Goal: Task Accomplishment & Management: Manage account settings

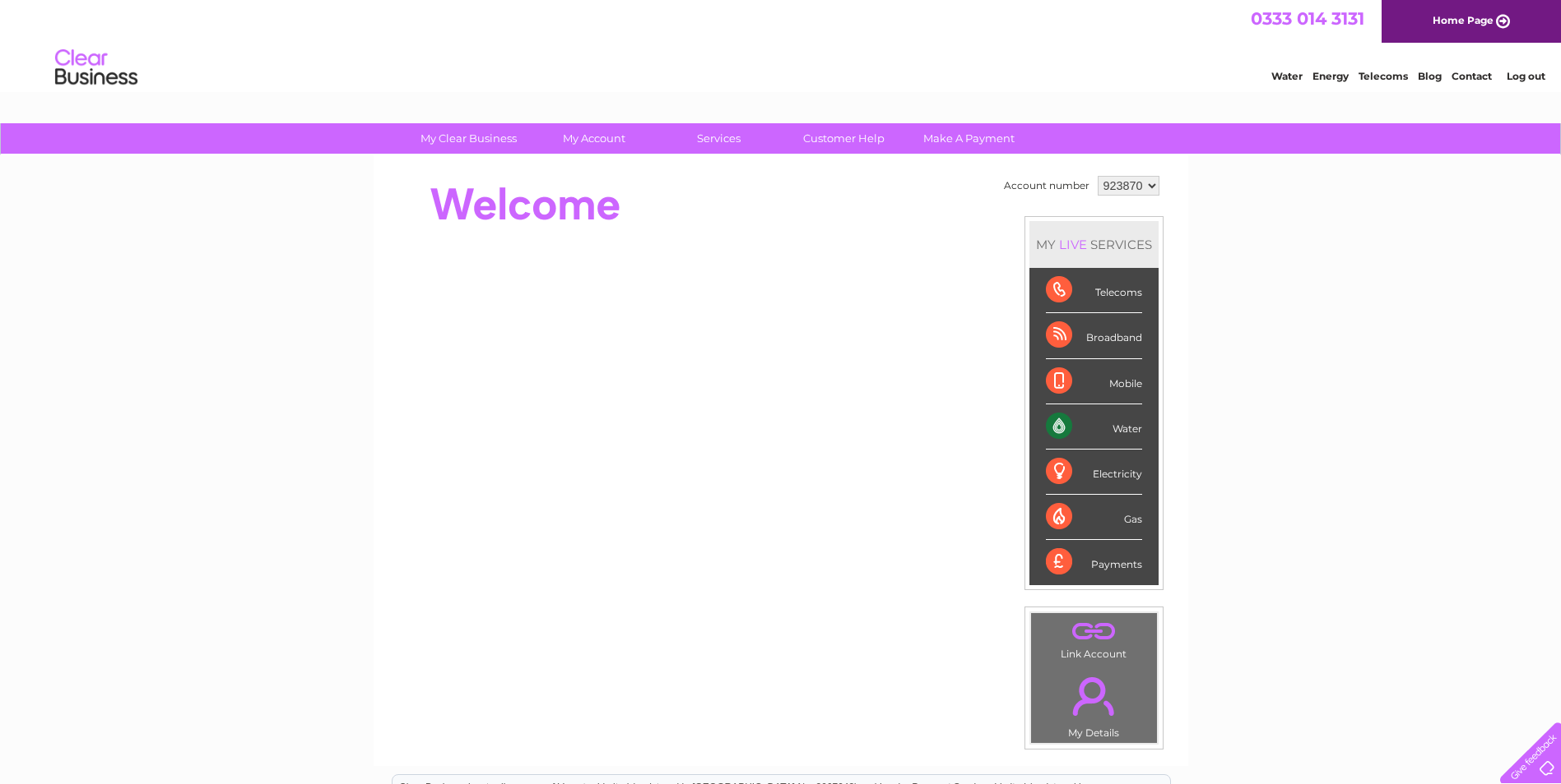
click at [1153, 184] on select "923870 930859" at bounding box center [1128, 186] width 62 height 20
click at [1098, 176] on select "923870 930859" at bounding box center [1128, 186] width 62 height 20
click at [1146, 182] on select "923870 930859" at bounding box center [1128, 186] width 62 height 20
click at [1098, 176] on select "923870 930859" at bounding box center [1128, 186] width 62 height 20
click at [1150, 178] on select "923870 930859" at bounding box center [1128, 186] width 62 height 20
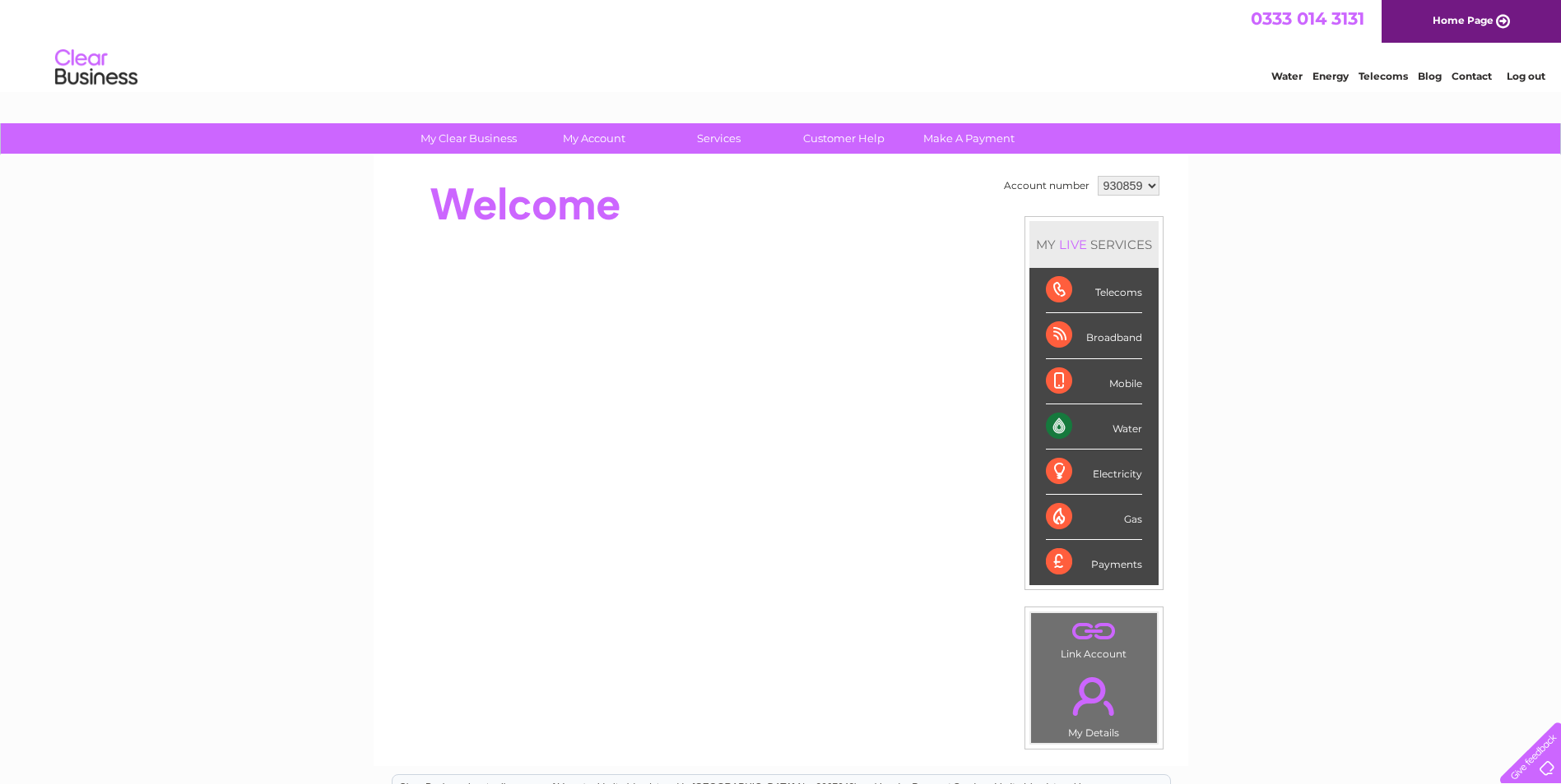
select select "923870"
click at [1098, 176] on select "923870 930859" at bounding box center [1128, 186] width 62 height 20
click at [1127, 436] on div "Water" at bounding box center [1094, 427] width 96 height 45
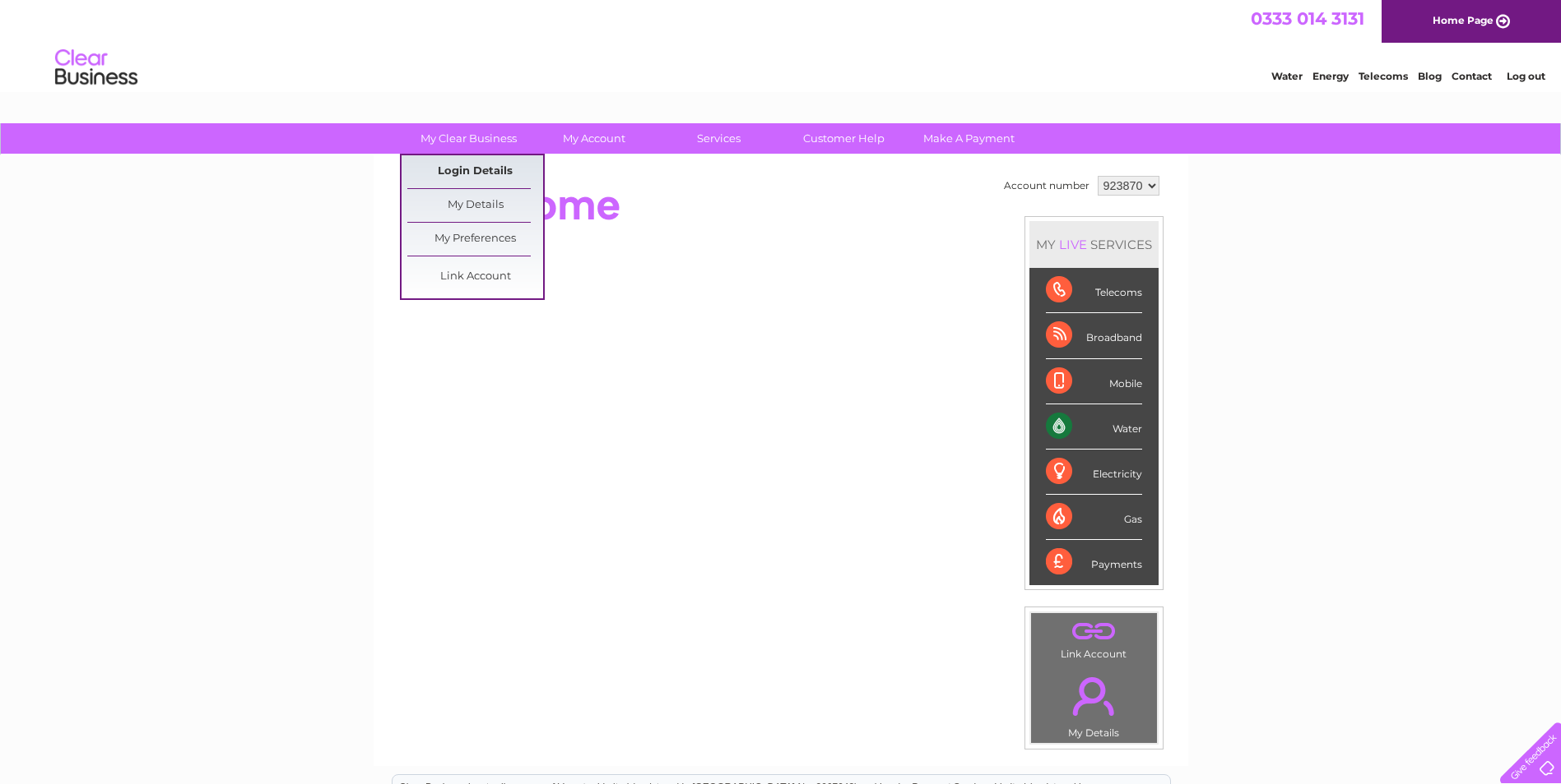
click at [504, 162] on link "Login Details" at bounding box center [475, 172] width 136 height 33
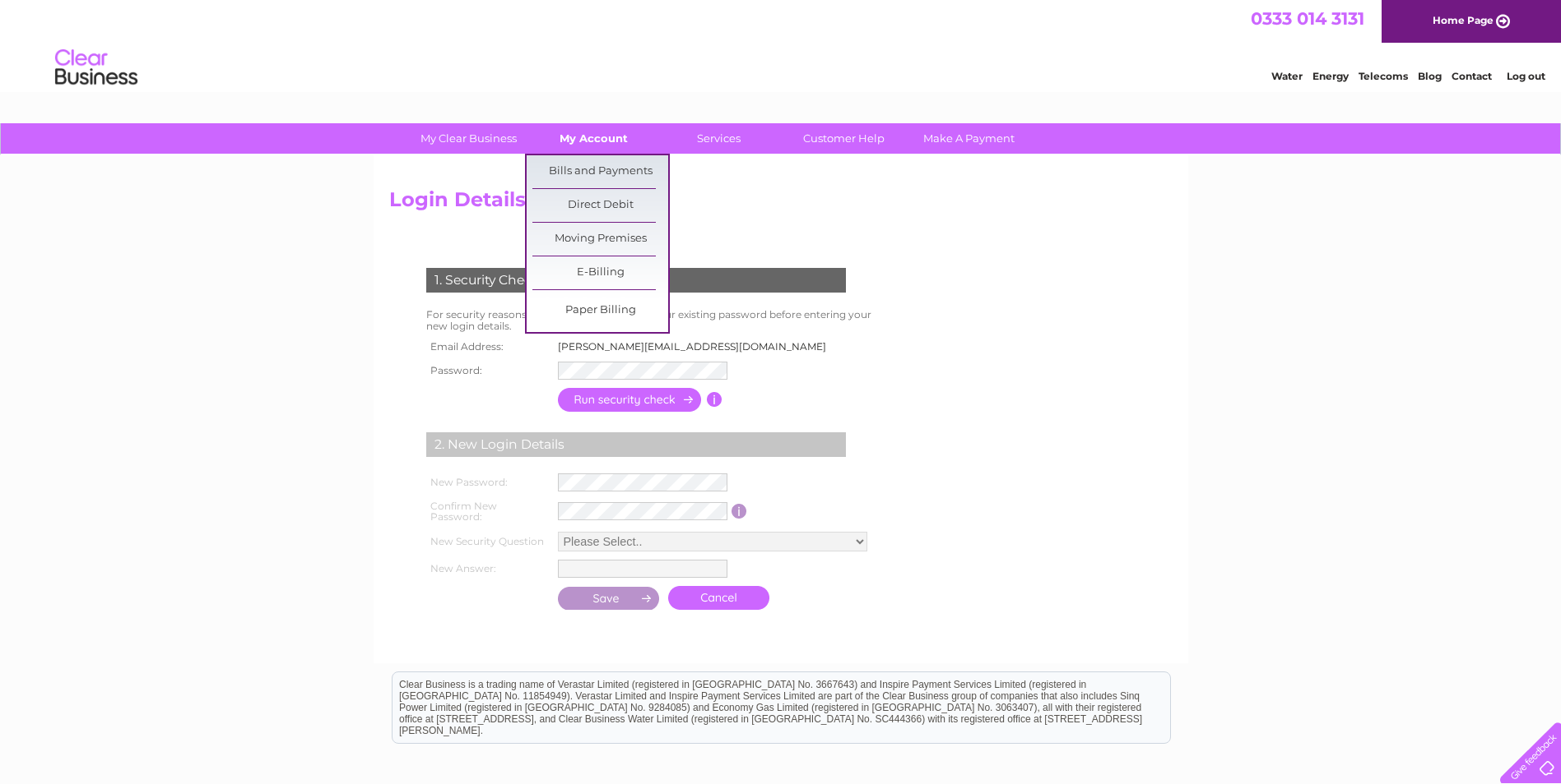
click at [610, 139] on link "My Account" at bounding box center [593, 138] width 136 height 30
click at [614, 177] on link "Bills and Payments" at bounding box center [600, 172] width 136 height 33
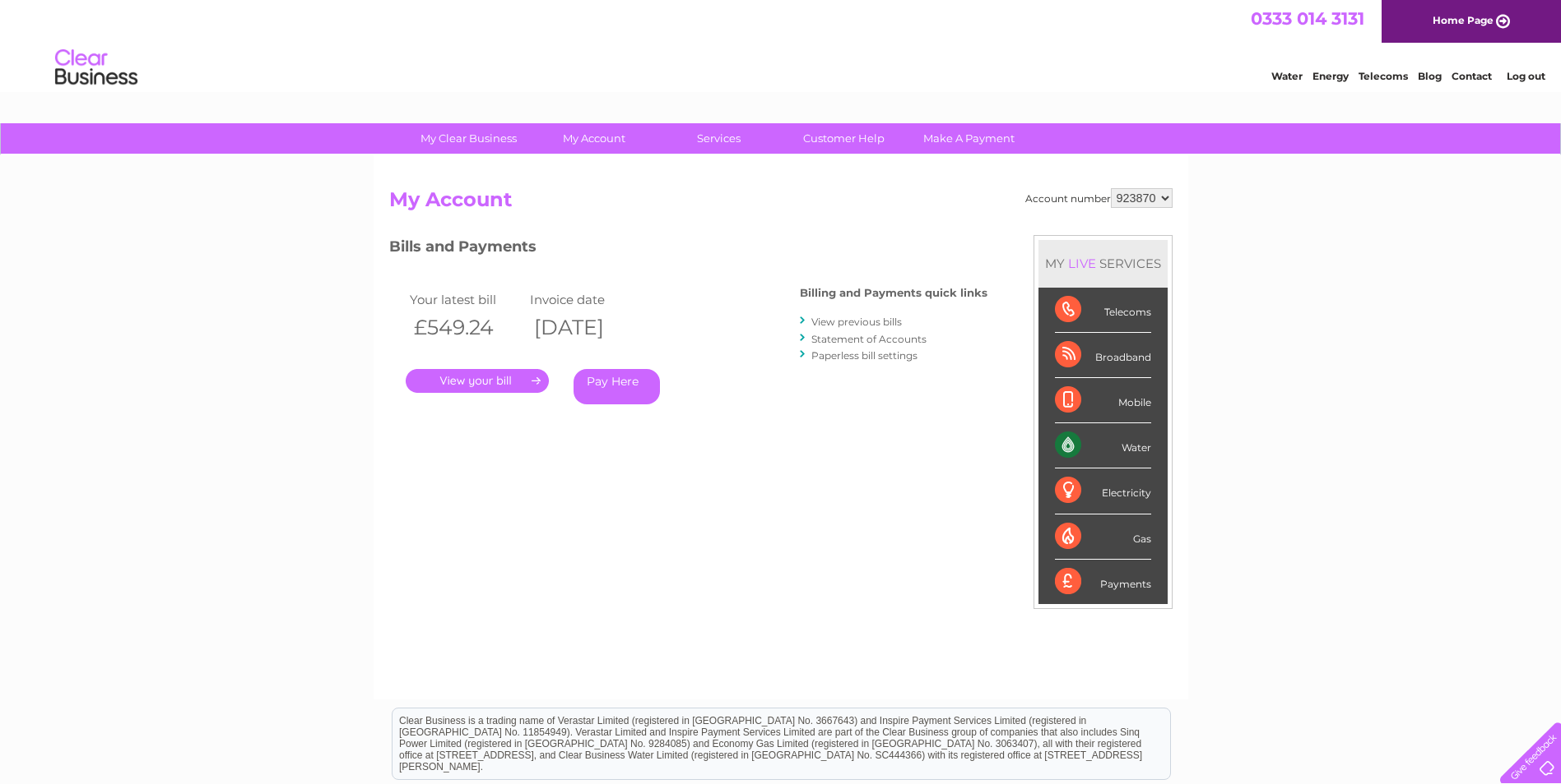
click at [1536, 81] on link "Log out" at bounding box center [1525, 75] width 38 height 13
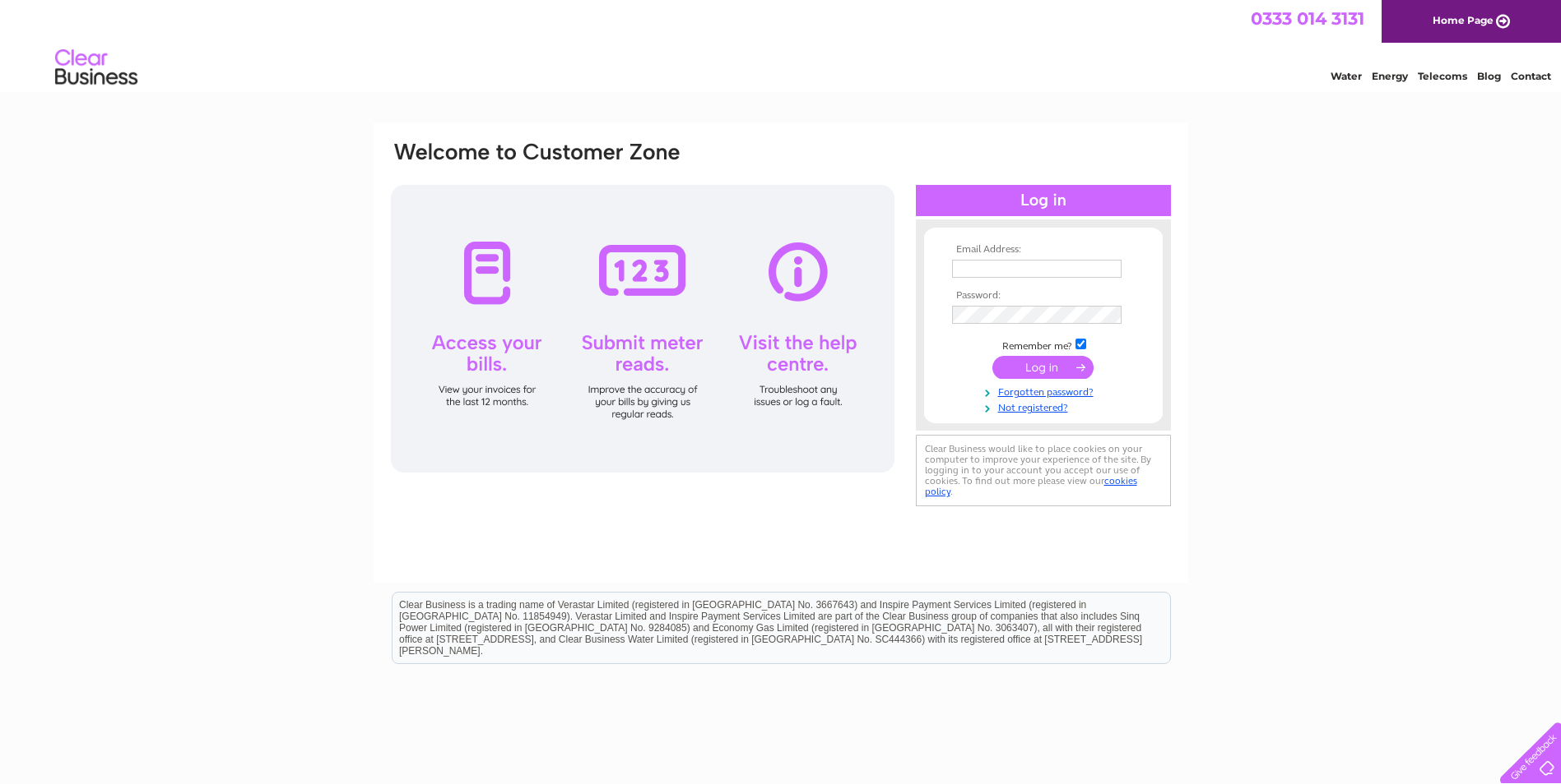
type input "[PERSON_NAME][EMAIL_ADDRESS][DOMAIN_NAME]"
click at [992, 357] on input "submit" at bounding box center [1042, 369] width 101 height 23
drag, startPoint x: 1289, startPoint y: 368, endPoint x: 1277, endPoint y: 360, distance: 14.4
click at [1289, 368] on div "Email Address: sandra@tawsetyres.co.uk Password: Forgotten password?" at bounding box center [780, 494] width 1561 height 742
type input "sandra@tawsetyres.co.uk"
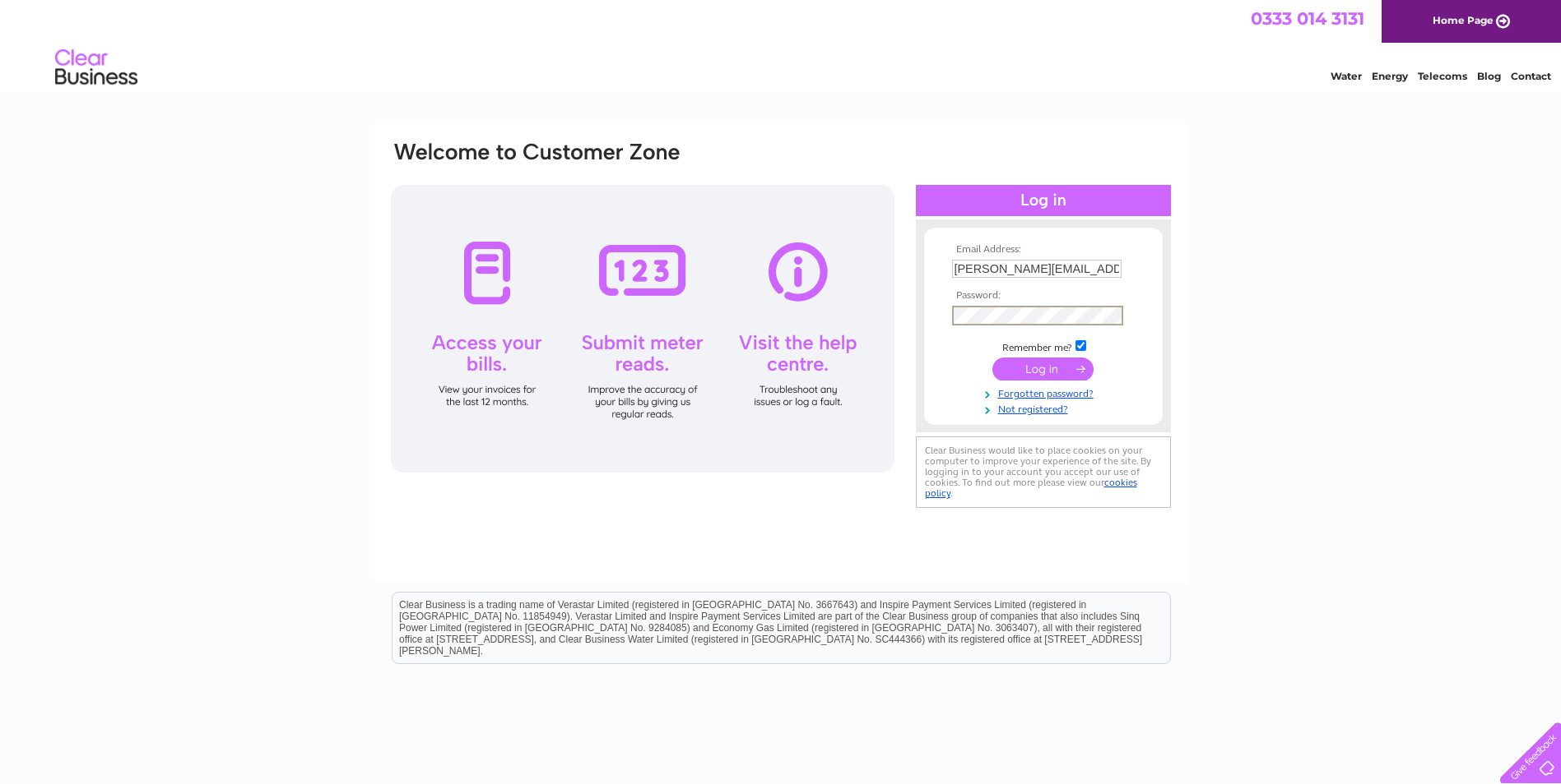
click at [838, 316] on div "Email Address: sandra@tawsetyres.co.uk Password:" at bounding box center [780, 326] width 783 height 373
click at [992, 357] on input "submit" at bounding box center [1042, 369] width 101 height 23
